Goal: Information Seeking & Learning: Learn about a topic

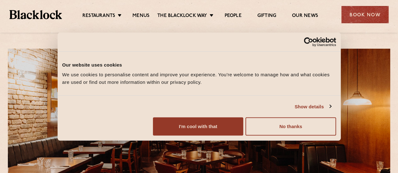
click at [151, 13] on li "Menus" at bounding box center [141, 16] width 33 height 7
click at [143, 16] on link "Menus" at bounding box center [140, 16] width 17 height 7
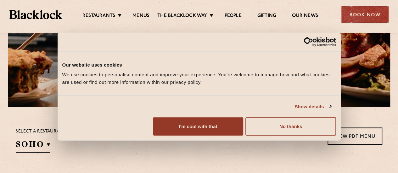
scroll to position [119, 0]
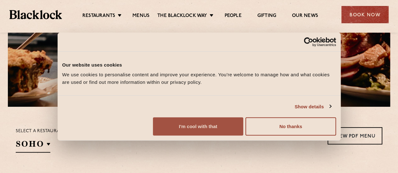
click at [243, 133] on button "I'm cool with that" at bounding box center [198, 127] width 90 height 18
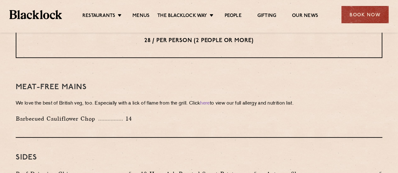
scroll to position [851, 0]
